Goal: Task Accomplishment & Management: Manage account settings

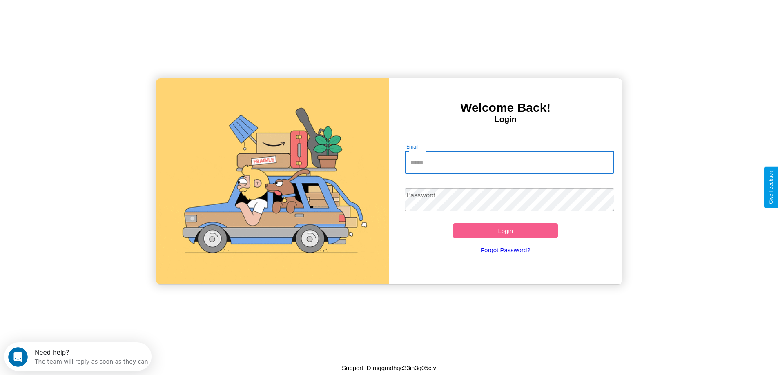
click at [509, 163] on input "Email" at bounding box center [510, 162] width 210 height 23
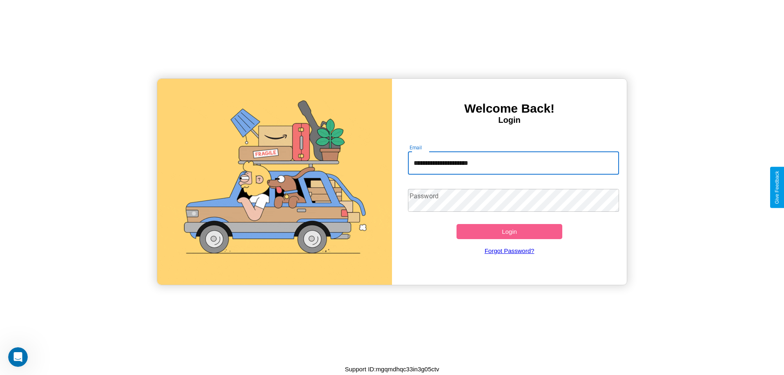
type input "**********"
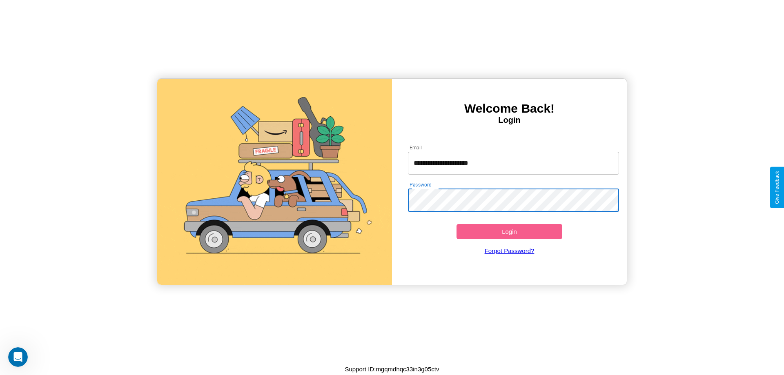
click at [509, 232] on button "Login" at bounding box center [510, 231] width 106 height 15
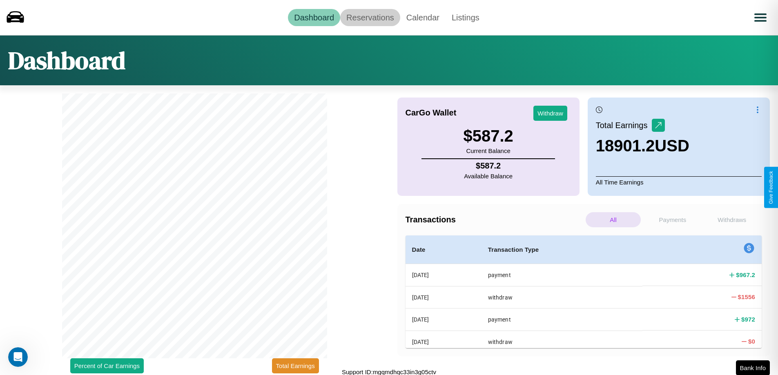
click at [370, 17] on link "Reservations" at bounding box center [370, 17] width 60 height 17
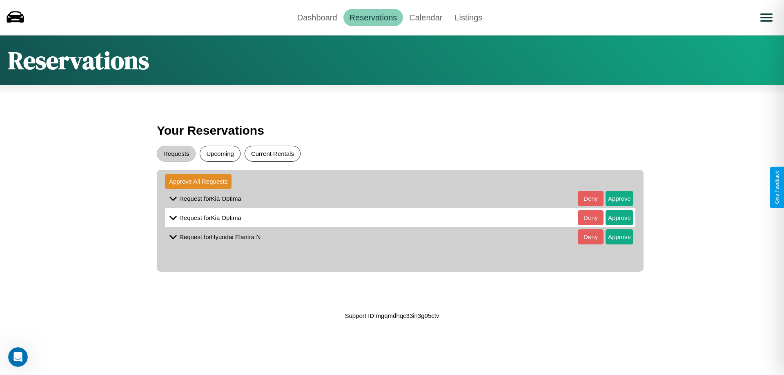
click at [272, 154] on button "Current Rentals" at bounding box center [273, 154] width 56 height 16
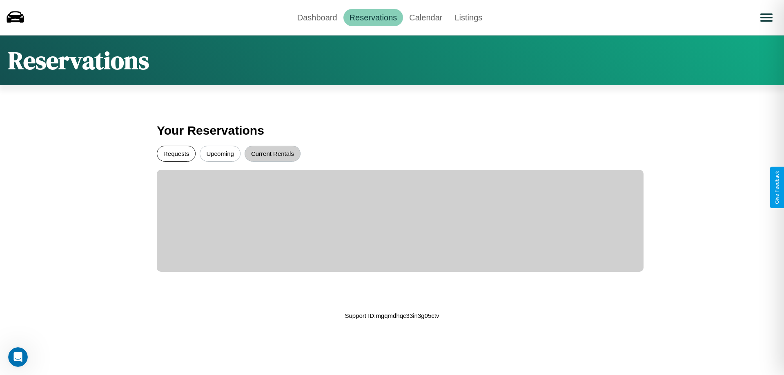
click at [176, 154] on button "Requests" at bounding box center [176, 154] width 39 height 16
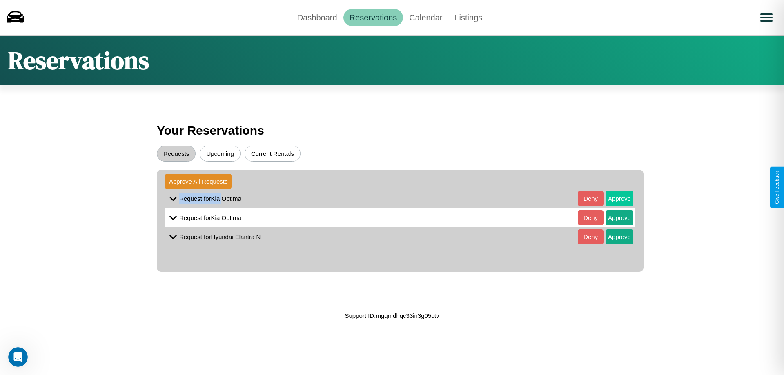
click at [613, 198] on button "Approve" at bounding box center [620, 198] width 28 height 15
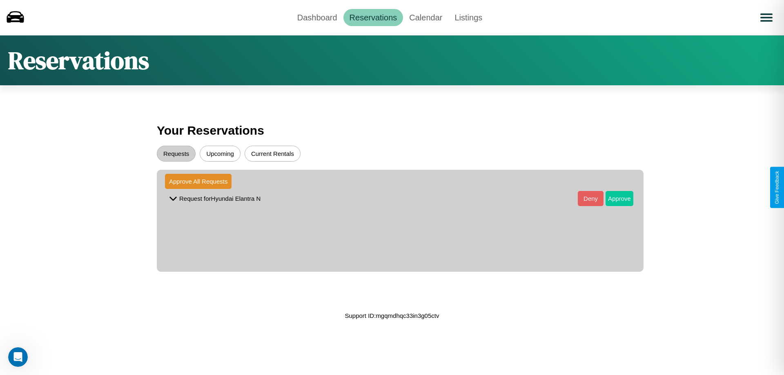
click at [613, 198] on button "Approve" at bounding box center [620, 198] width 28 height 15
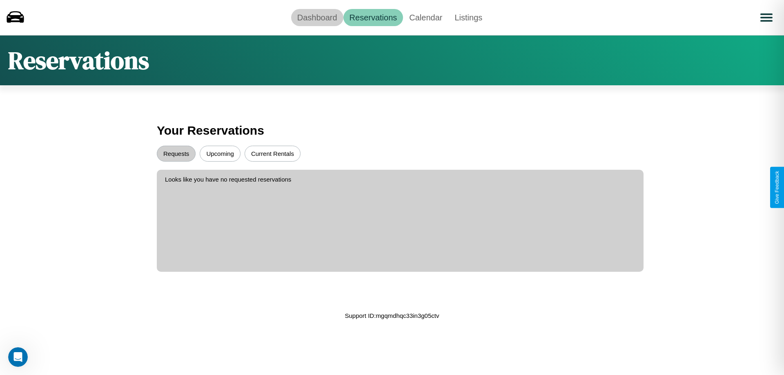
click at [317, 17] on link "Dashboard" at bounding box center [317, 17] width 52 height 17
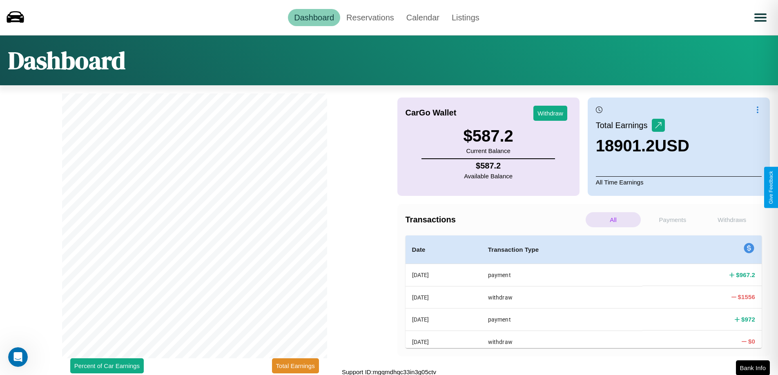
scroll to position [2, 0]
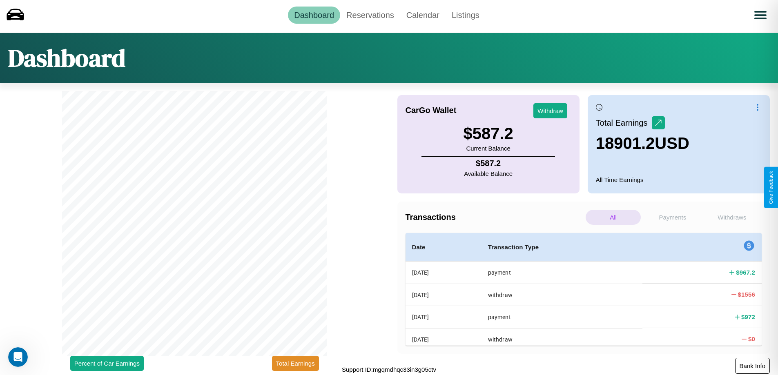
click at [752, 366] on button "Bank Info" at bounding box center [752, 366] width 35 height 16
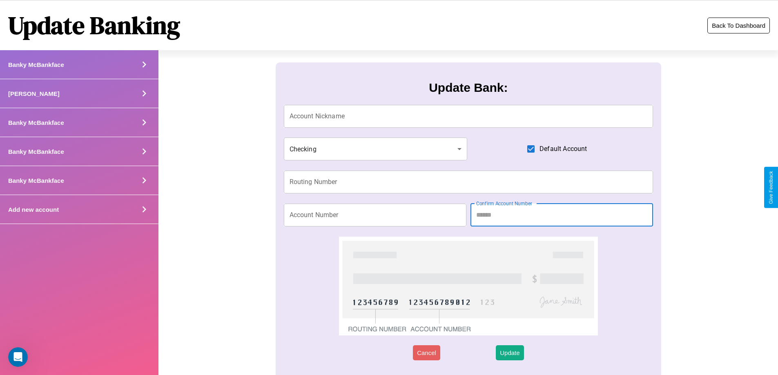
click at [738, 25] on button "Back To Dashboard" at bounding box center [738, 26] width 62 height 16
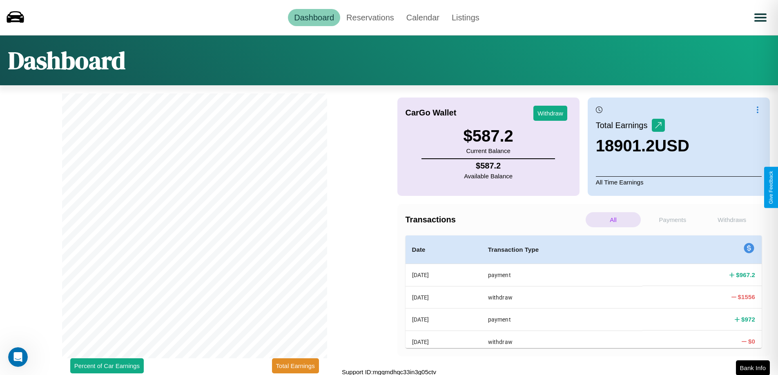
click at [732, 220] on p "Withdraws" at bounding box center [732, 219] width 55 height 15
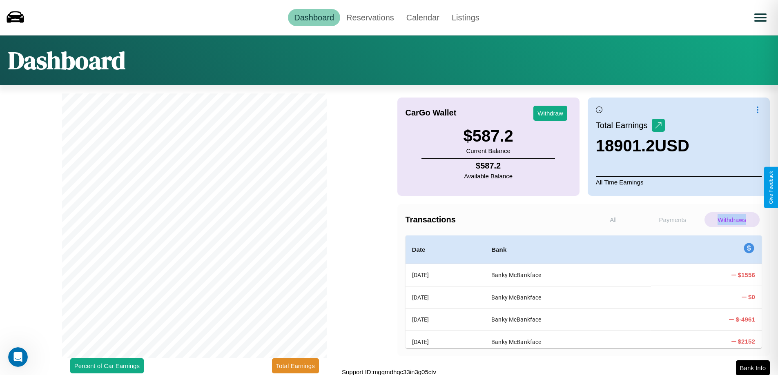
click at [732, 220] on p "Withdraws" at bounding box center [732, 219] width 55 height 15
click at [613, 220] on p "All" at bounding box center [613, 219] width 55 height 15
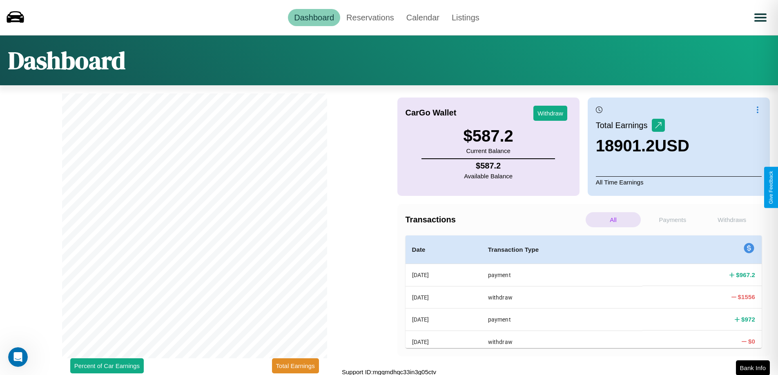
click at [672, 220] on p "Payments" at bounding box center [672, 219] width 55 height 15
